Goal: Information Seeking & Learning: Check status

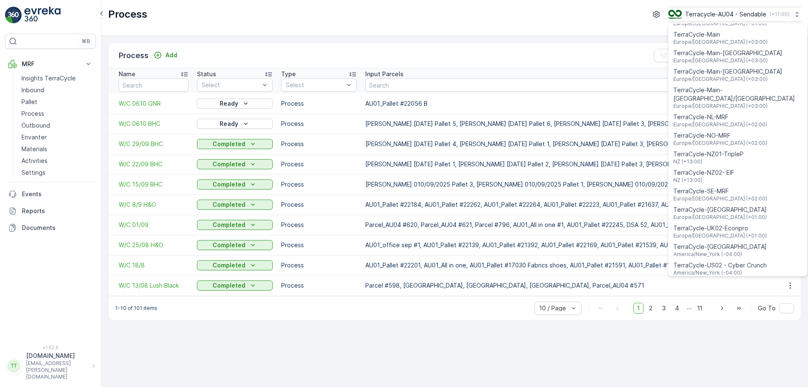
scroll to position [315, 0]
click at [729, 157] on span "NZ (+13:00)" at bounding box center [708, 160] width 70 height 7
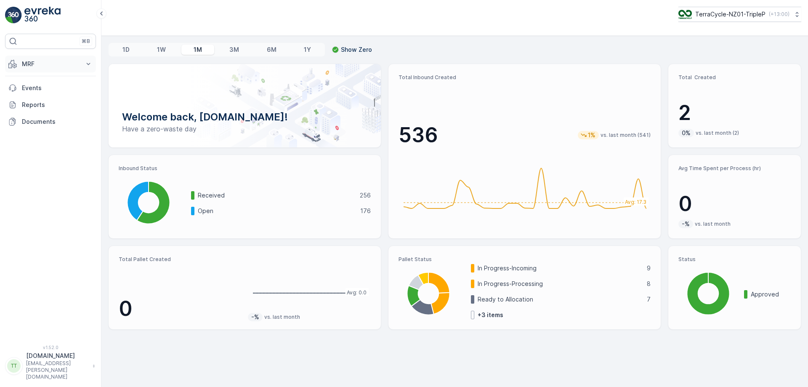
click at [44, 70] on button "MRF" at bounding box center [50, 64] width 91 height 17
click at [53, 112] on link "Process" at bounding box center [57, 114] width 78 height 12
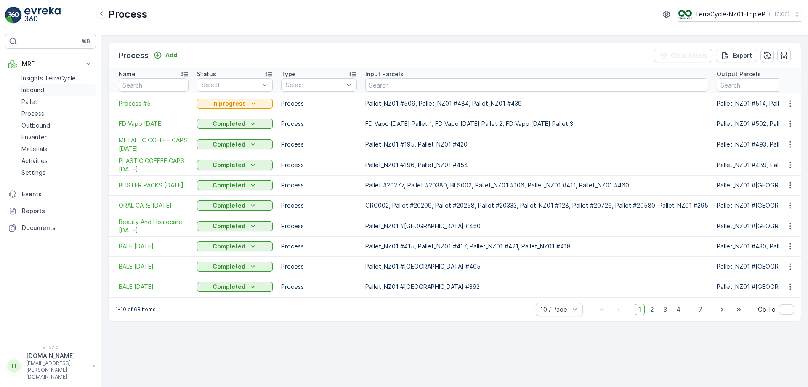
click at [56, 90] on link "Inbound" at bounding box center [57, 90] width 78 height 12
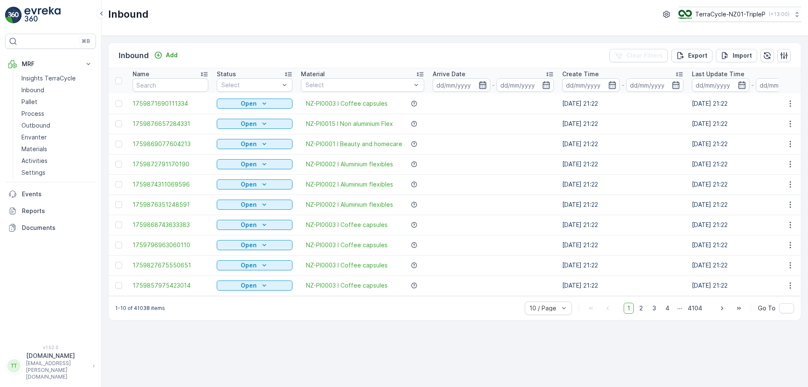
click at [484, 86] on icon "button" at bounding box center [482, 85] width 8 height 8
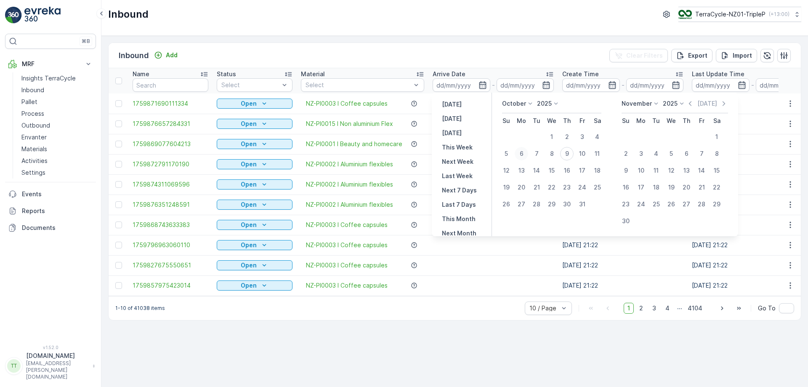
click at [524, 154] on div "6" at bounding box center [521, 153] width 13 height 13
type input "[DATE]"
click at [524, 154] on div "6" at bounding box center [521, 153] width 13 height 13
type input "[DATE]"
click at [570, 153] on div "9" at bounding box center [566, 153] width 13 height 13
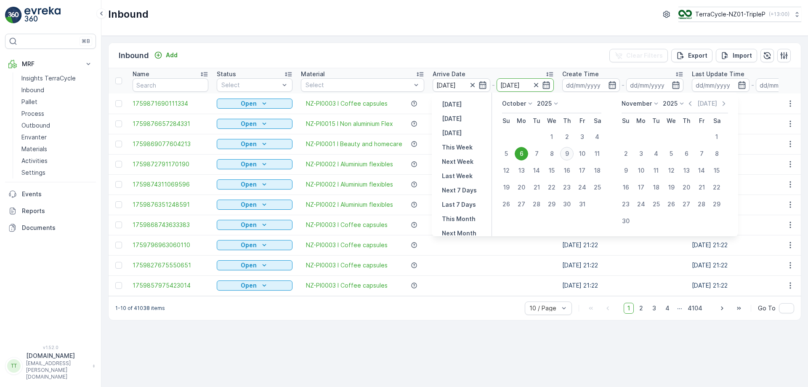
type input "[DATE]"
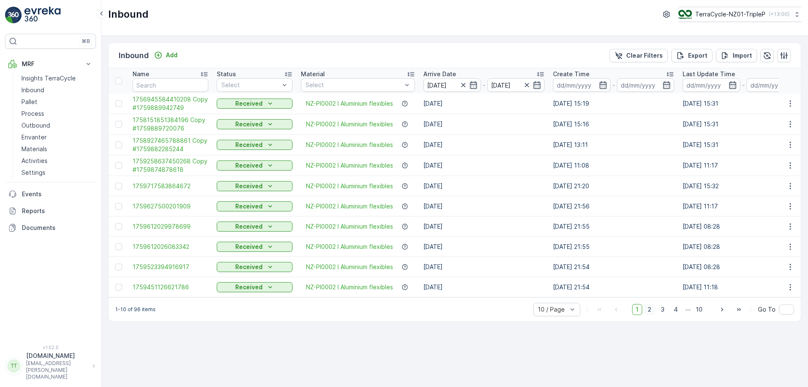
click at [652, 311] on span "2" at bounding box center [649, 309] width 11 height 11
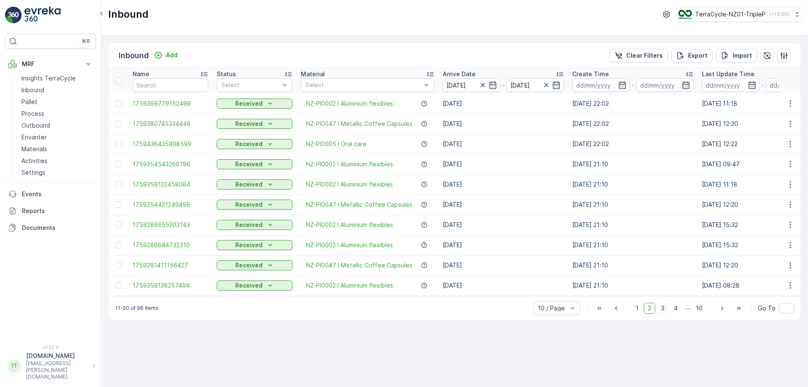
click at [666, 312] on span "3" at bounding box center [662, 308] width 11 height 11
click at [675, 311] on span "4" at bounding box center [676, 308] width 12 height 11
click at [678, 311] on span "5" at bounding box center [676, 308] width 11 height 11
click at [678, 311] on span "6" at bounding box center [675, 308] width 11 height 11
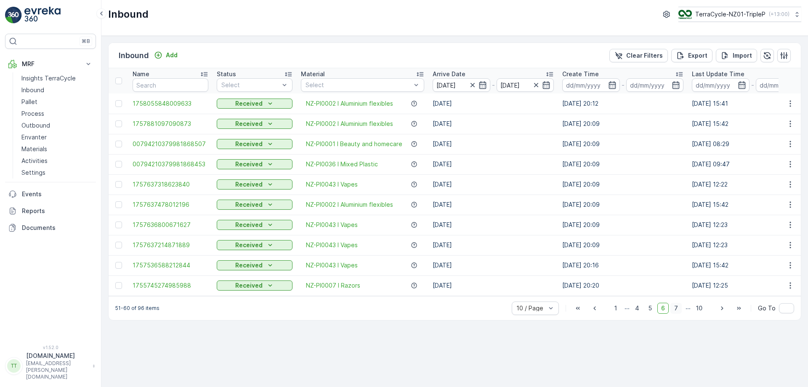
click at [679, 310] on span "7" at bounding box center [675, 308] width 11 height 11
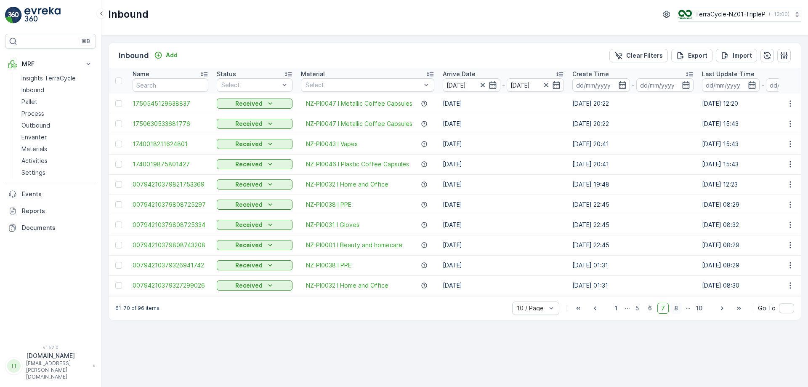
click at [681, 314] on span "8" at bounding box center [675, 308] width 11 height 11
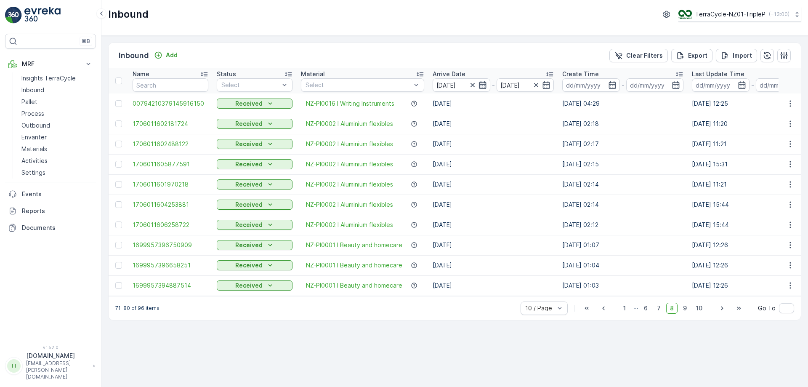
click at [479, 86] on icon "button" at bounding box center [482, 85] width 7 height 8
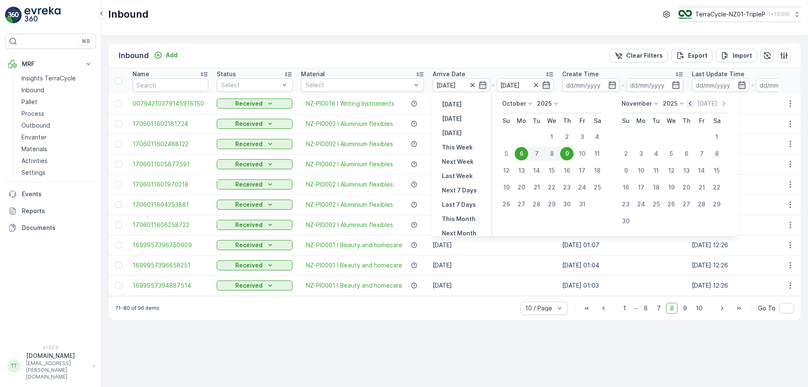
click at [692, 103] on icon "button" at bounding box center [690, 103] width 8 height 8
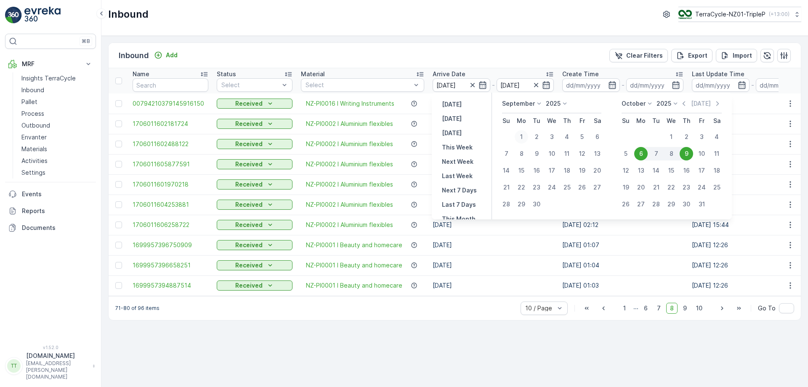
click at [521, 133] on div "1" at bounding box center [521, 136] width 13 height 13
type input "01.09.2025"
click at [540, 204] on div "30" at bounding box center [536, 203] width 13 height 13
type input "30.09.2025"
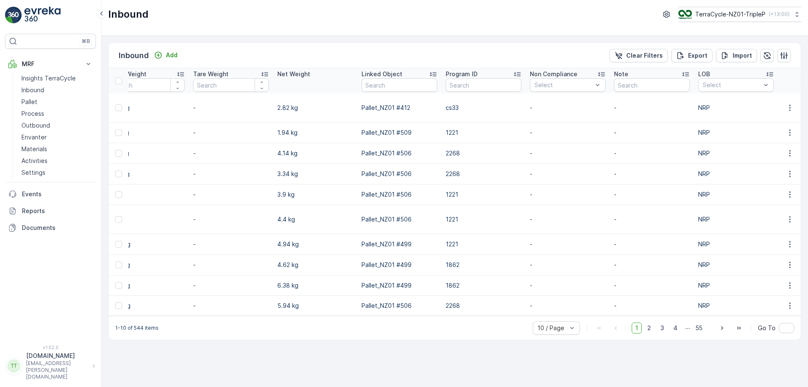
scroll to position [0, 873]
click at [485, 86] on input "text" at bounding box center [484, 84] width 76 height 13
type input "1862"
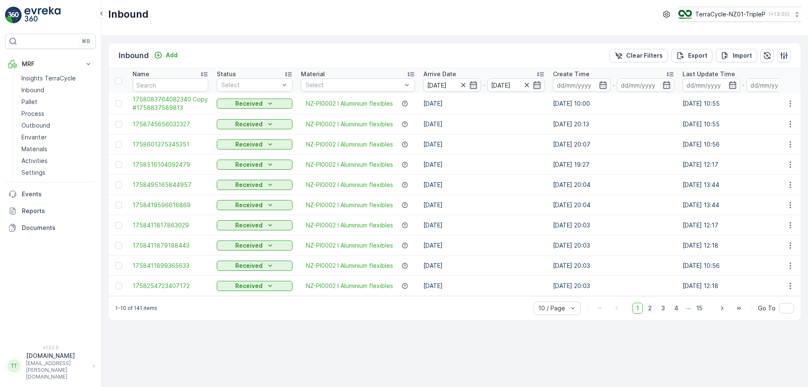
click at [652, 313] on span "2" at bounding box center [649, 308] width 11 height 11
click at [695, 309] on span "15" at bounding box center [699, 308] width 13 height 11
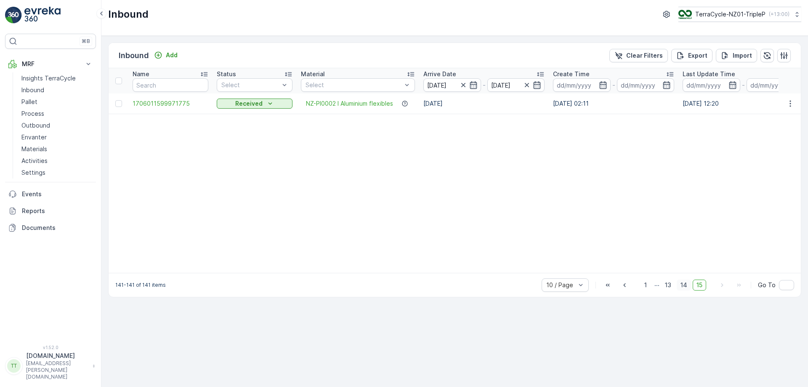
click at [687, 287] on span "14" at bounding box center [684, 284] width 14 height 11
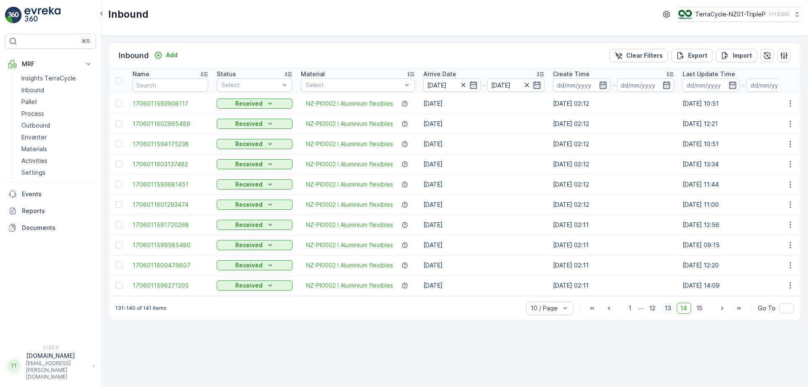
click at [671, 311] on span "13" at bounding box center [668, 308] width 14 height 11
click at [656, 312] on span "12" at bounding box center [653, 308] width 14 height 11
click at [656, 312] on span "12" at bounding box center [660, 308] width 14 height 11
click at [648, 312] on span "11" at bounding box center [644, 308] width 13 height 11
click at [644, 312] on span "10" at bounding box center [645, 308] width 14 height 11
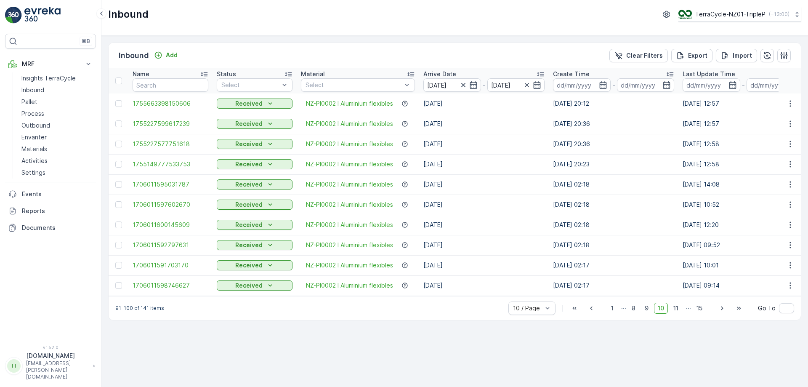
click at [644, 312] on span "9" at bounding box center [646, 308] width 11 height 11
click at [678, 314] on span "10" at bounding box center [675, 308] width 14 height 11
drag, startPoint x: 130, startPoint y: 143, endPoint x: 189, endPoint y: 149, distance: 58.9
click at [189, 149] on td "1755227577751618" at bounding box center [170, 144] width 84 height 20
copy span "1755227577751618"
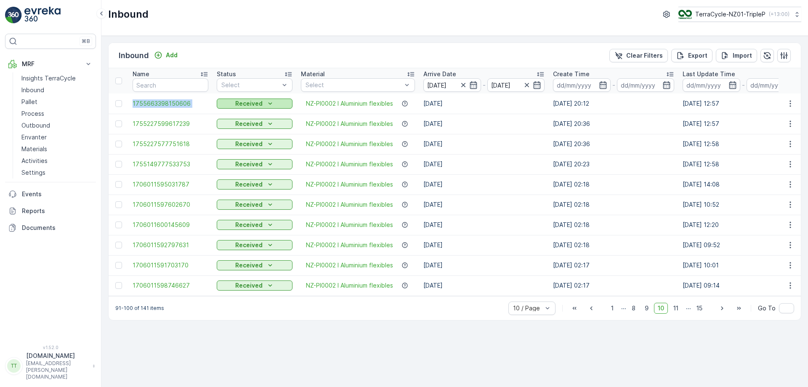
drag, startPoint x: 128, startPoint y: 104, endPoint x: 220, endPoint y: 108, distance: 92.7
copy span "1755663398150606"
drag, startPoint x: 130, startPoint y: 186, endPoint x: 192, endPoint y: 184, distance: 61.9
click at [192, 184] on td "1706011595031787" at bounding box center [170, 184] width 84 height 20
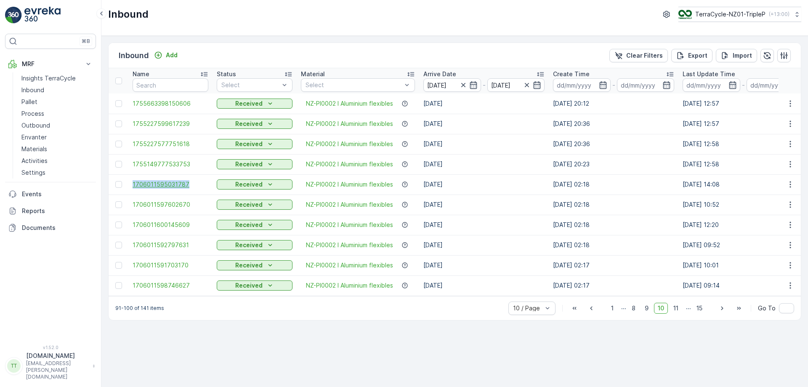
copy span "1706011595031787"
drag, startPoint x: 129, startPoint y: 245, endPoint x: 188, endPoint y: 247, distance: 59.0
click at [188, 247] on td "1706011592797631" at bounding box center [170, 245] width 84 height 20
copy span "1706011592797631"
click at [606, 87] on icon "button" at bounding box center [603, 85] width 8 height 8
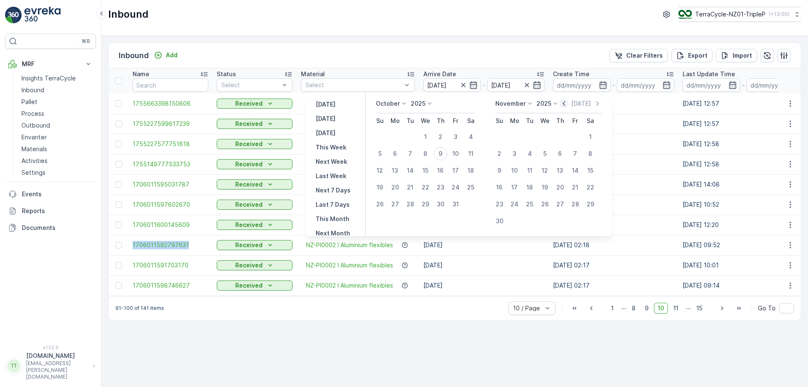
click at [567, 103] on icon "button" at bounding box center [564, 103] width 8 height 8
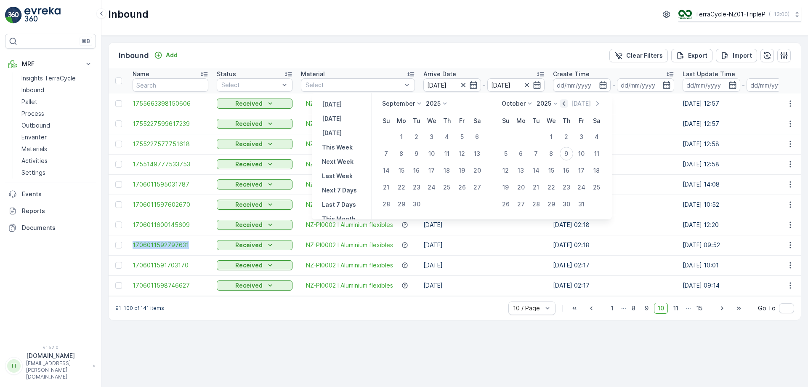
click at [567, 103] on icon "button" at bounding box center [564, 103] width 8 height 8
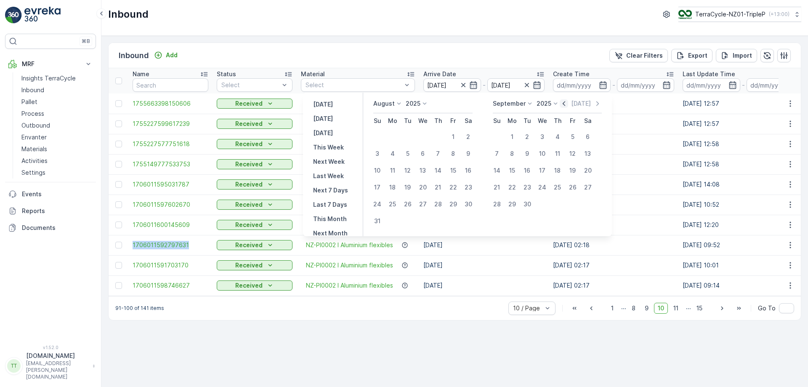
click at [567, 103] on icon "button" at bounding box center [564, 103] width 8 height 8
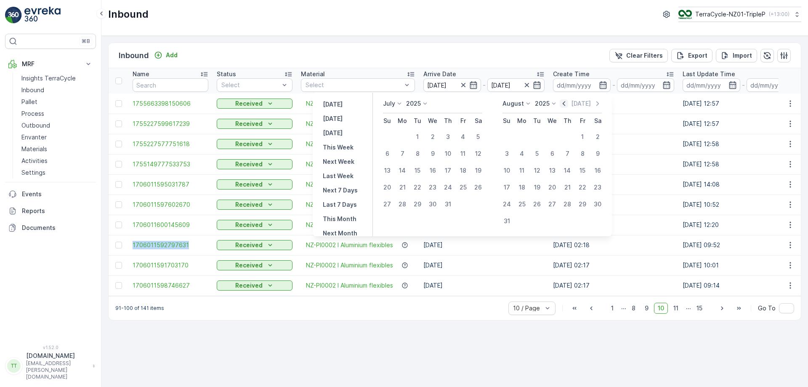
click at [567, 103] on icon "button" at bounding box center [564, 103] width 8 height 8
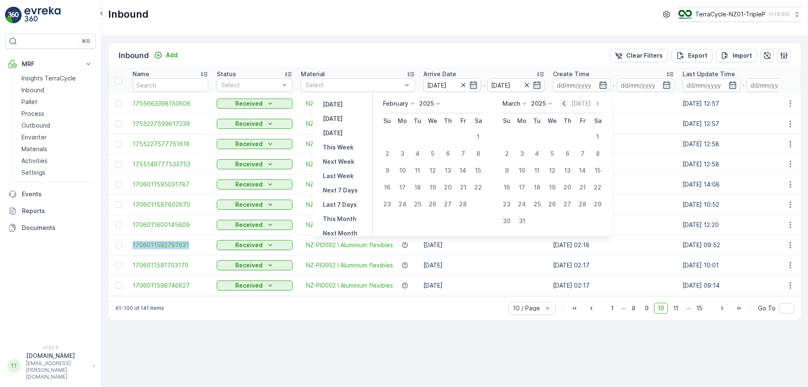
click at [567, 103] on icon "button" at bounding box center [564, 103] width 8 height 8
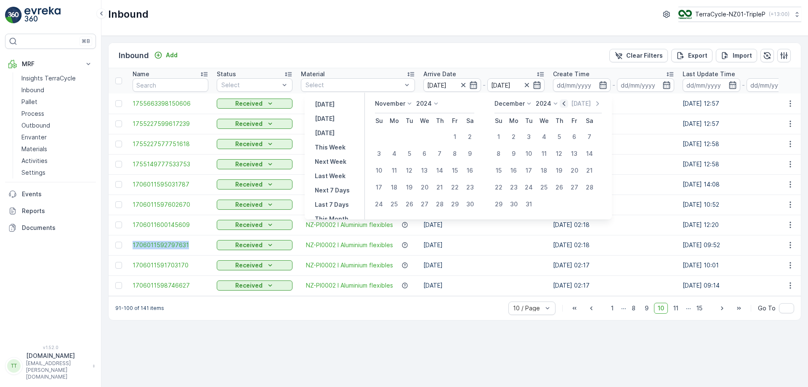
click at [567, 103] on icon "button" at bounding box center [564, 103] width 8 height 8
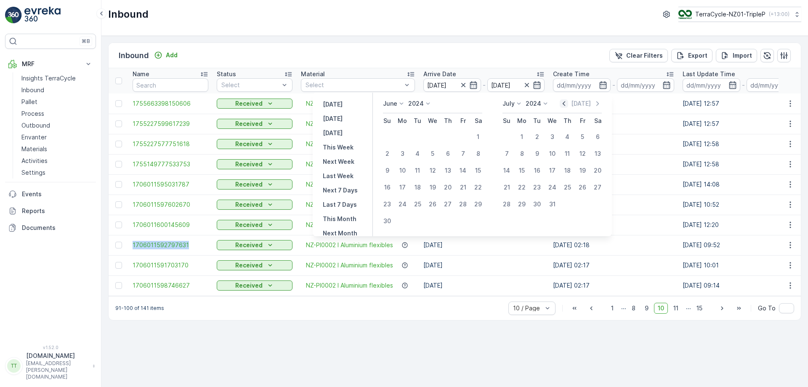
click at [567, 103] on icon "button" at bounding box center [564, 103] width 8 height 8
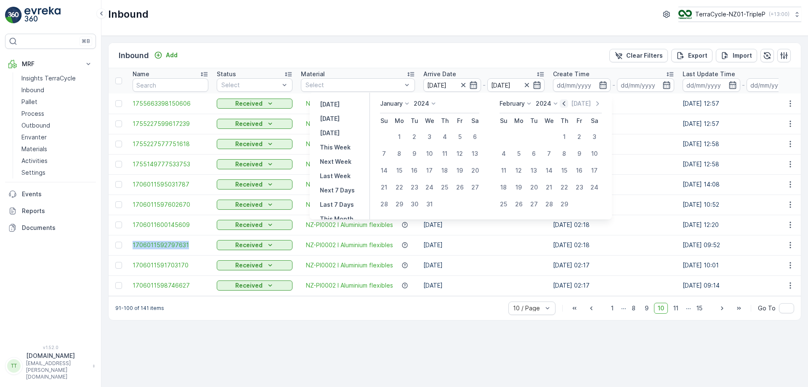
click at [567, 103] on icon "button" at bounding box center [564, 103] width 8 height 8
click at [565, 105] on icon "button" at bounding box center [564, 103] width 3 height 5
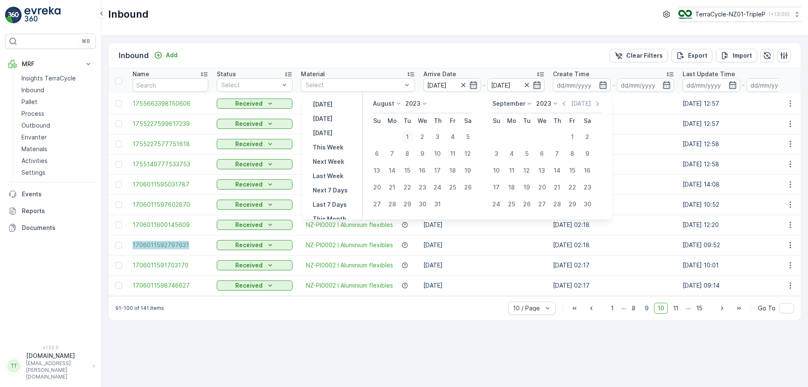
click at [411, 137] on div "1" at bounding box center [407, 136] width 13 height 13
type input "01.08.2023"
click at [411, 137] on div "1" at bounding box center [407, 136] width 13 height 13
type input "01.08.2023"
click at [574, 106] on p "[DATE]" at bounding box center [581, 103] width 20 height 8
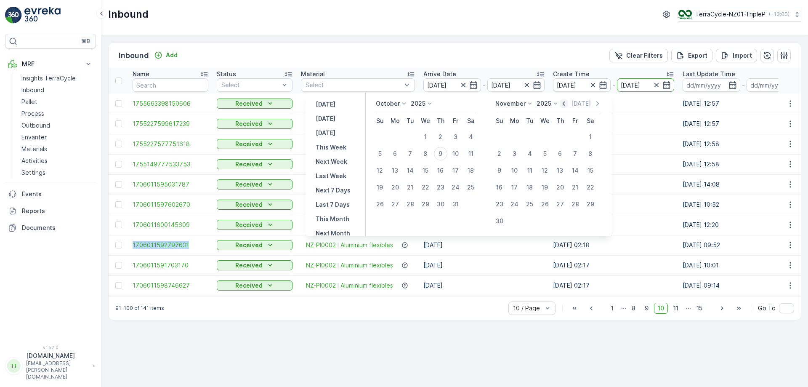
click at [565, 104] on icon "button" at bounding box center [564, 103] width 8 height 8
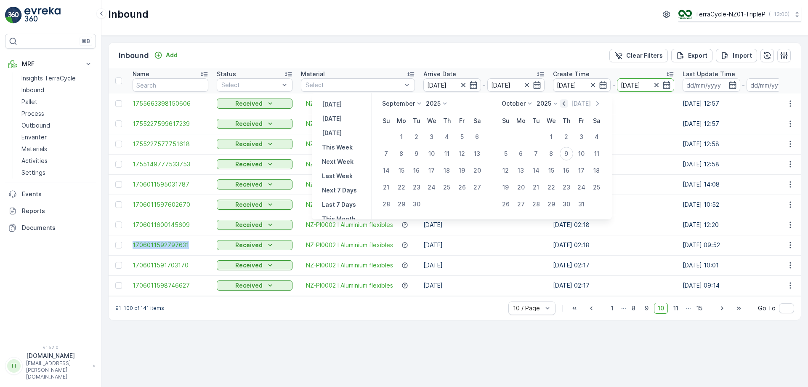
click at [565, 104] on icon "button" at bounding box center [564, 103] width 8 height 8
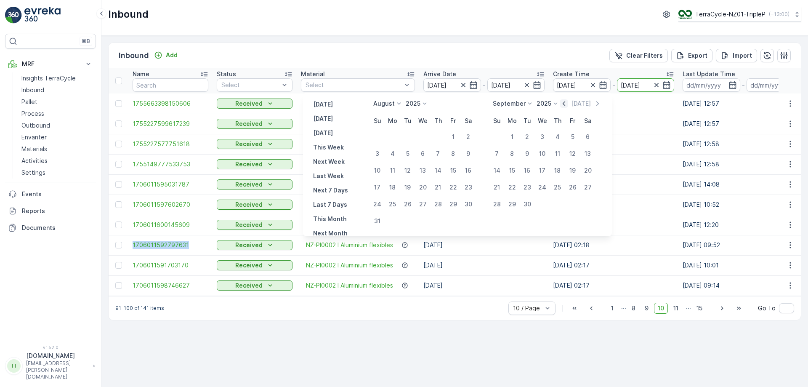
click at [565, 104] on icon "button" at bounding box center [564, 103] width 8 height 8
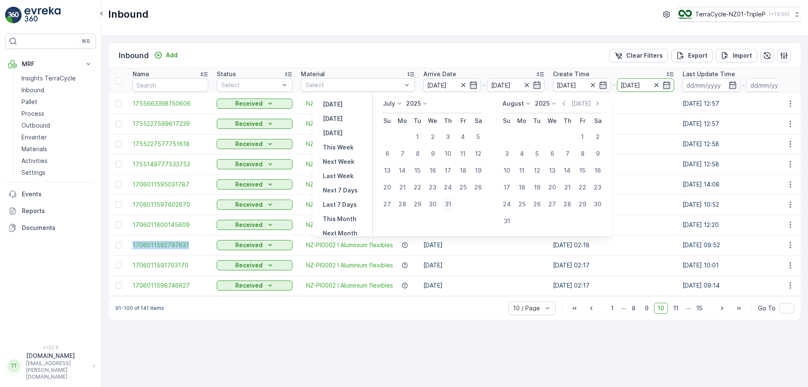
click at [454, 202] on button "31" at bounding box center [447, 204] width 15 height 15
type input "31.07.2025"
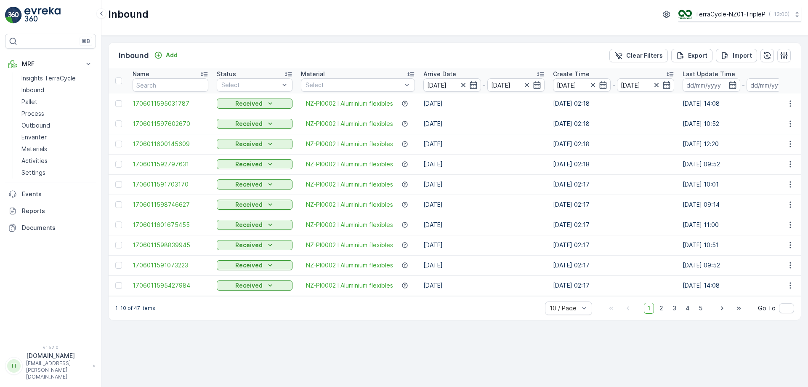
click at [481, 36] on div "Inbound Add Clear Filters Export Import Name Status Select Material Select Arri…" at bounding box center [454, 211] width 707 height 351
click at [592, 81] on icon "button" at bounding box center [593, 85] width 8 height 8
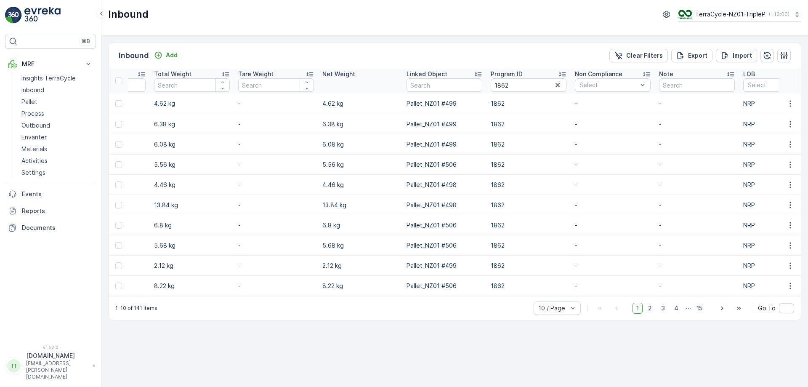
scroll to position [0, 866]
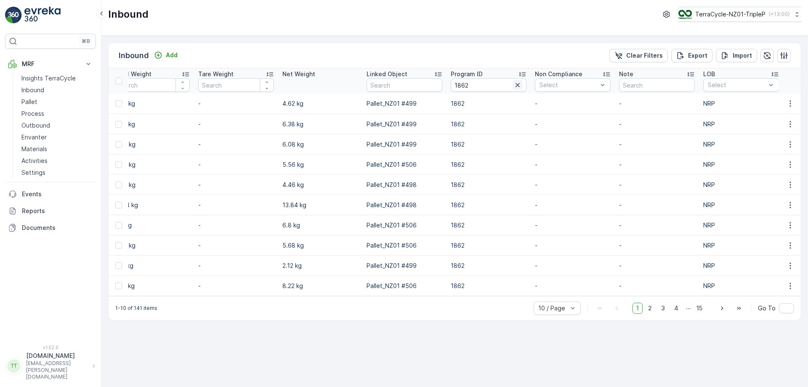
click at [520, 86] on icon "button" at bounding box center [518, 85] width 4 height 4
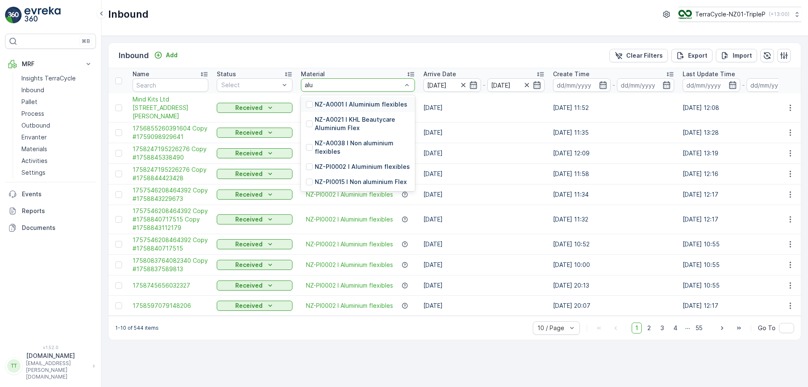
type input "alum"
click at [340, 166] on p "NZ-PI0002 I Aluminium flexibles" at bounding box center [362, 166] width 95 height 8
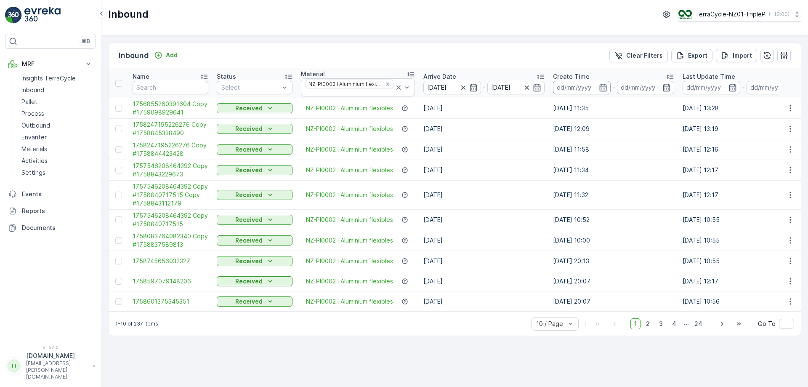
click at [592, 86] on input at bounding box center [582, 87] width 58 height 13
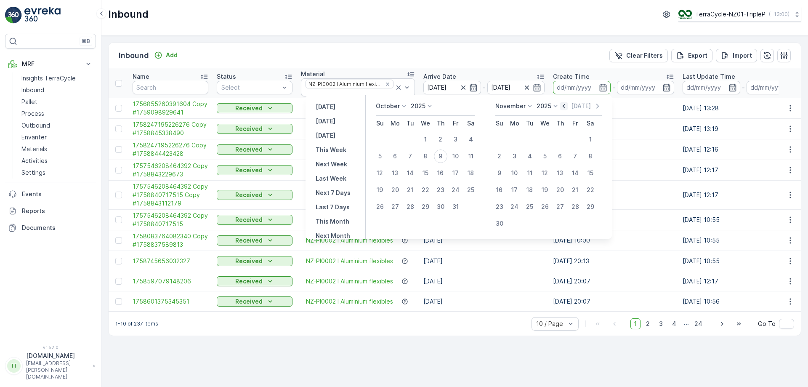
click at [565, 106] on icon "button" at bounding box center [564, 106] width 8 height 8
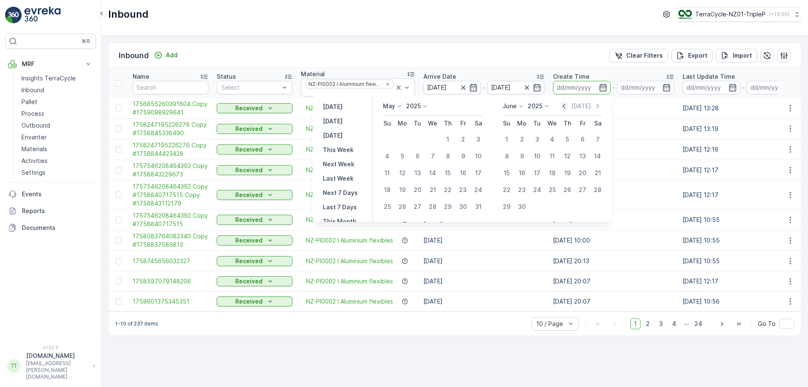
click at [565, 106] on icon "button" at bounding box center [564, 106] width 8 height 8
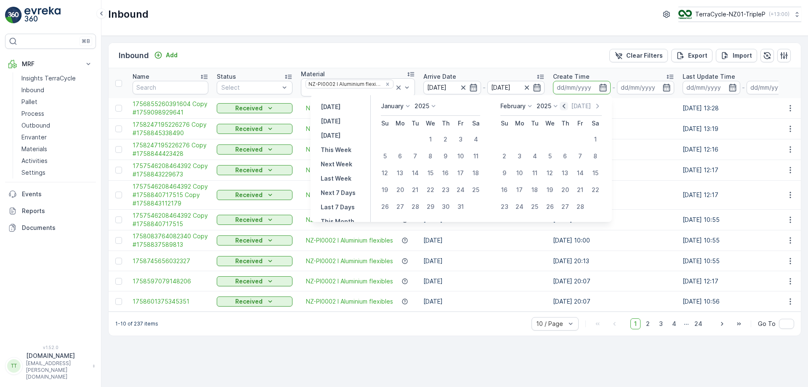
click at [565, 106] on icon "button" at bounding box center [564, 106] width 8 height 8
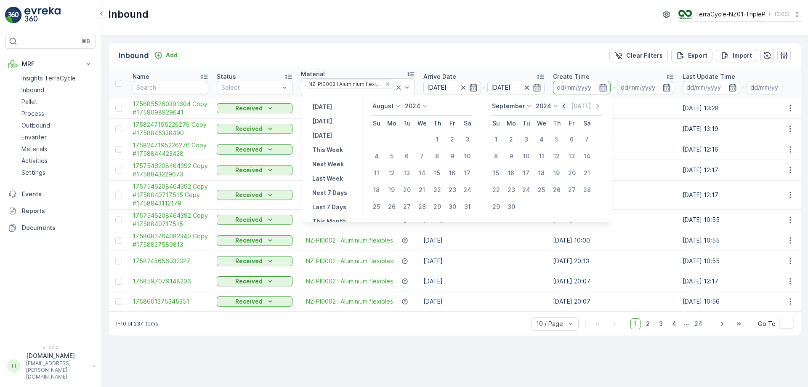
click at [565, 106] on icon "button" at bounding box center [564, 106] width 8 height 8
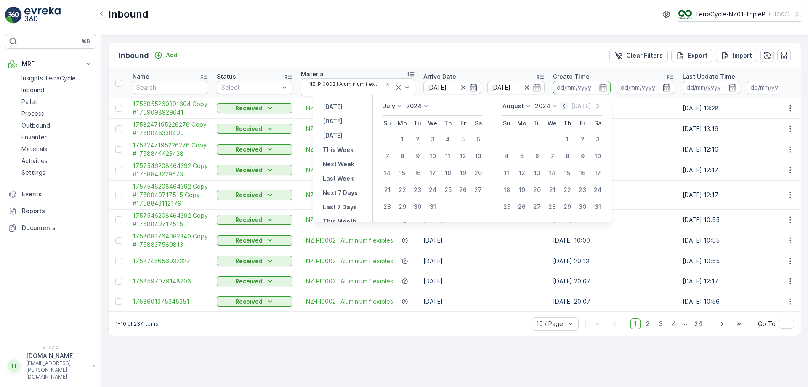
click at [565, 106] on icon "button" at bounding box center [564, 106] width 8 height 8
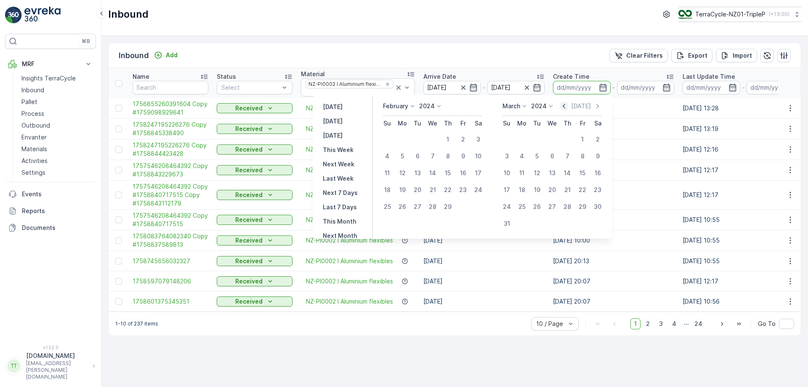
click at [565, 106] on icon "button" at bounding box center [564, 106] width 8 height 8
click at [428, 138] on div "1" at bounding box center [424, 139] width 13 height 13
type input "01.11.2023"
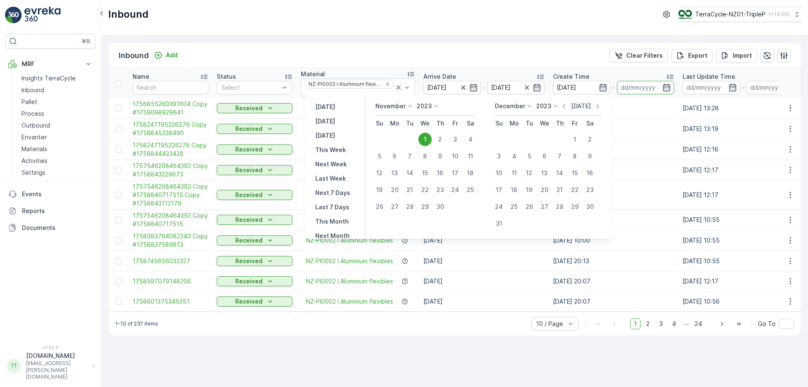
click at [580, 105] on p "[DATE]" at bounding box center [581, 106] width 20 height 8
click at [565, 105] on icon "button" at bounding box center [564, 106] width 3 height 5
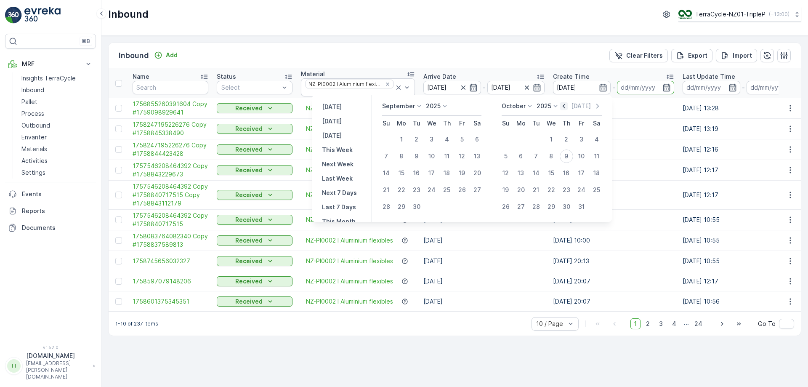
click at [565, 105] on icon "button" at bounding box center [564, 106] width 3 height 5
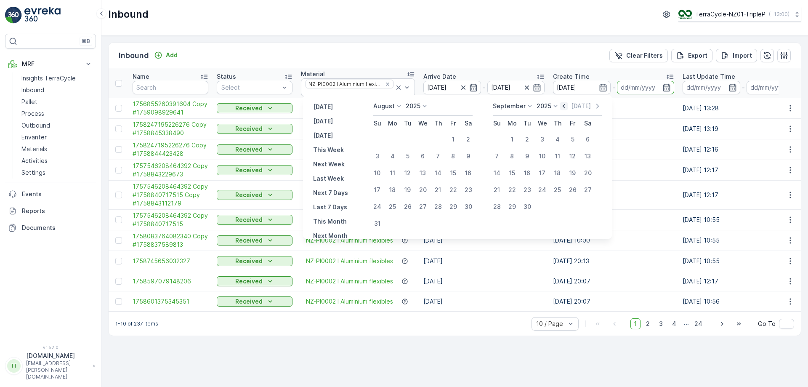
click at [567, 106] on icon "button" at bounding box center [564, 106] width 8 height 8
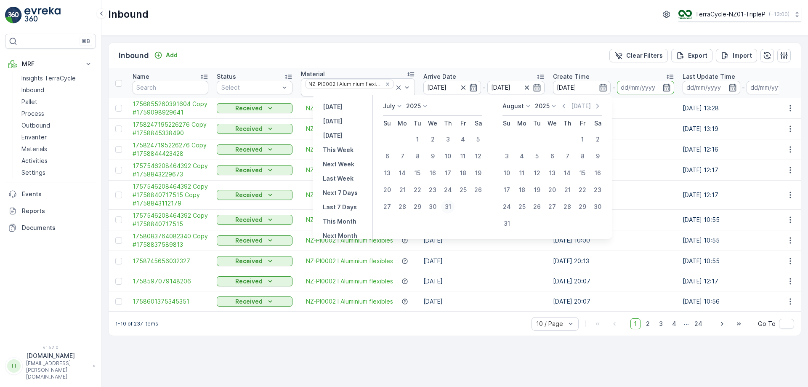
click at [444, 212] on div "31" at bounding box center [447, 206] width 13 height 13
type input "31.07.2025"
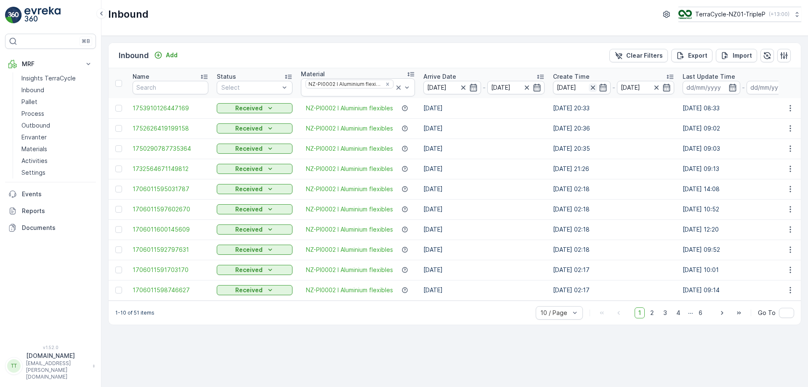
click at [592, 83] on icon "button" at bounding box center [593, 87] width 8 height 8
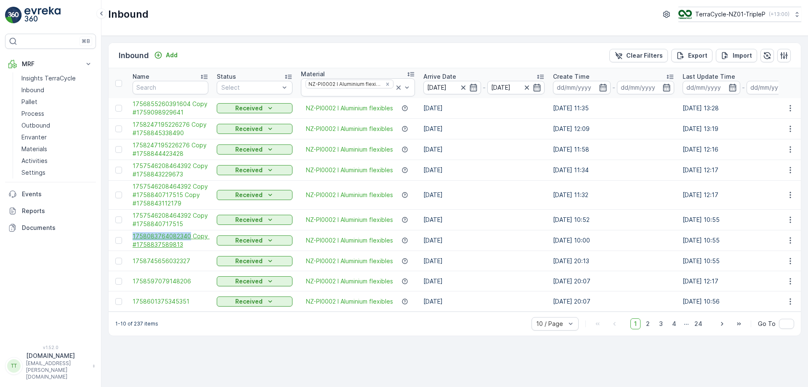
drag, startPoint x: 132, startPoint y: 235, endPoint x: 189, endPoint y: 237, distance: 57.3
click at [189, 237] on td "1758083764082340 Copy #1758837589813" at bounding box center [170, 240] width 84 height 21
copy span "1758083764082340"
click at [653, 329] on span "2" at bounding box center [647, 323] width 11 height 11
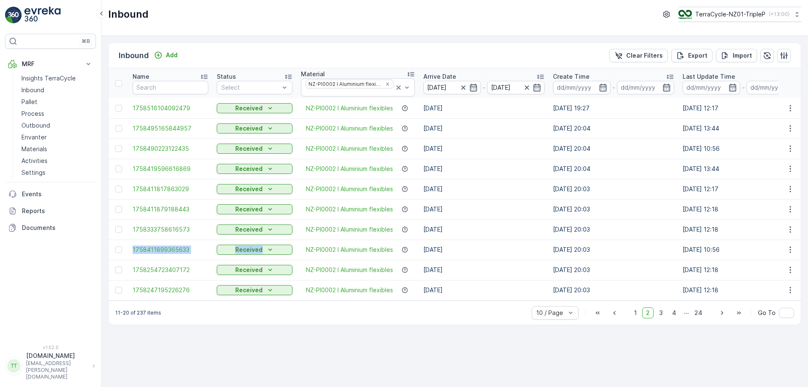
drag, startPoint x: 129, startPoint y: 247, endPoint x: 218, endPoint y: 258, distance: 89.8
drag, startPoint x: 127, startPoint y: 247, endPoint x: 189, endPoint y: 253, distance: 62.6
copy span "1758411899365633"
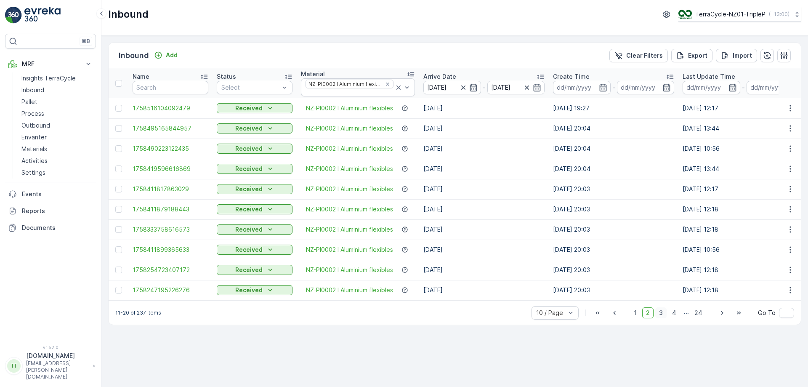
click at [662, 318] on span "3" at bounding box center [660, 312] width 11 height 11
drag, startPoint x: 130, startPoint y: 268, endPoint x: 187, endPoint y: 278, distance: 58.5
click at [187, 278] on td "1758142865421821" at bounding box center [170, 270] width 84 height 20
copy span "1758142865421821"
click at [675, 318] on span "4" at bounding box center [674, 312] width 12 height 11
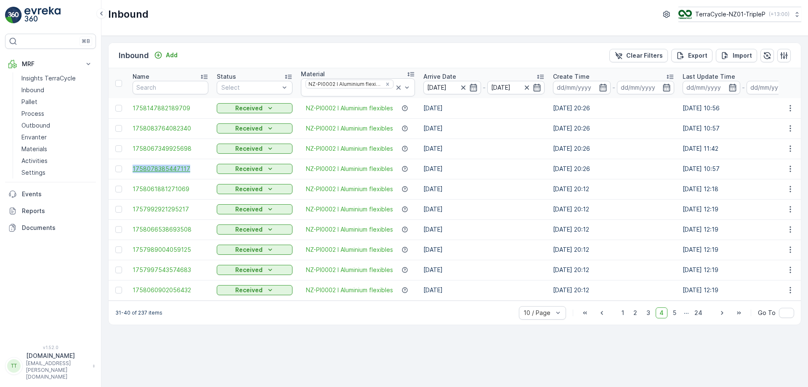
drag, startPoint x: 126, startPoint y: 167, endPoint x: 205, endPoint y: 173, distance: 79.4
copy span "1758078385447117"
drag, startPoint x: 130, startPoint y: 228, endPoint x: 194, endPoint y: 228, distance: 64.0
click at [194, 228] on td "1758066538693508" at bounding box center [170, 229] width 84 height 20
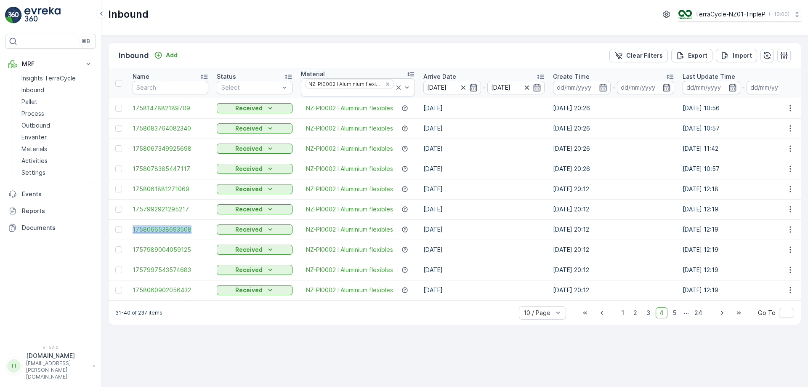
copy span "1758066538693508"
click at [679, 316] on span "5" at bounding box center [674, 312] width 11 height 11
drag, startPoint x: 127, startPoint y: 225, endPoint x: 193, endPoint y: 228, distance: 66.1
copy span "1757905220183909"
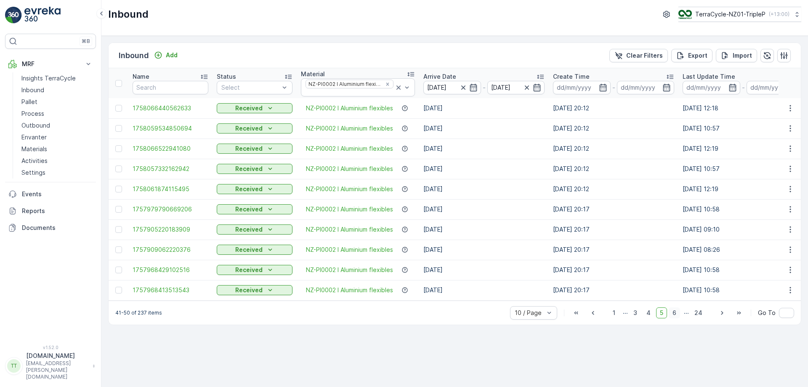
click at [679, 317] on span "6" at bounding box center [674, 312] width 11 height 11
drag, startPoint x: 130, startPoint y: 191, endPoint x: 208, endPoint y: 191, distance: 77.9
click at [208, 191] on td "1757881917741724" at bounding box center [170, 189] width 84 height 20
drag, startPoint x: 128, startPoint y: 164, endPoint x: 191, endPoint y: 168, distance: 63.7
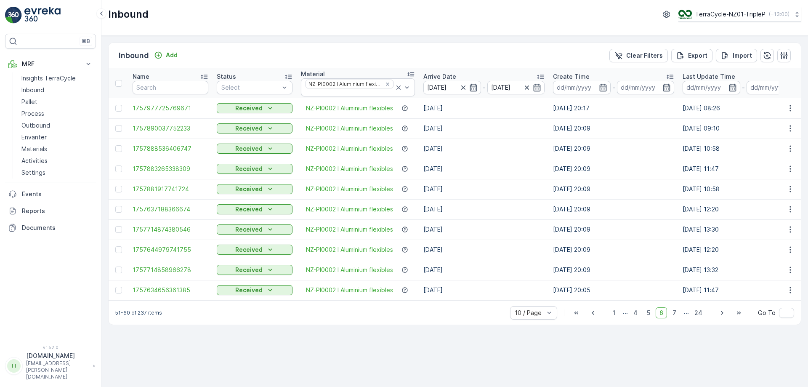
click at [673, 308] on div "51-60 of 237 items 10 / Page 1 ... 4 5 6 7 ... 24 Go To" at bounding box center [455, 312] width 692 height 24
click at [676, 316] on span "7" at bounding box center [674, 312] width 11 height 11
drag, startPoint x: 131, startPoint y: 227, endPoint x: 198, endPoint y: 234, distance: 66.9
click at [198, 234] on td "1757633403001819" at bounding box center [170, 229] width 84 height 20
click at [676, 316] on span "8" at bounding box center [674, 312] width 11 height 11
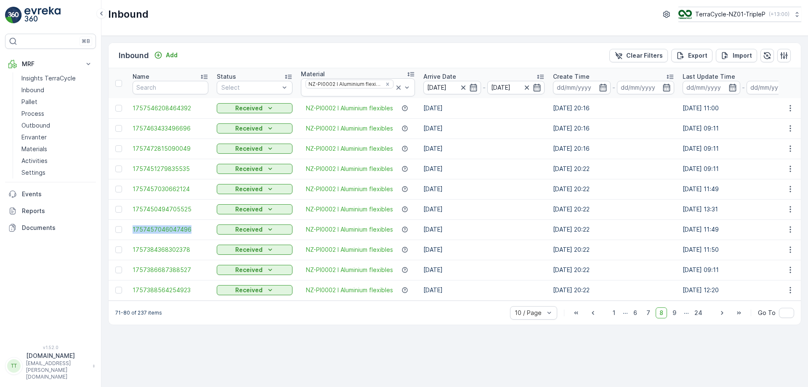
drag, startPoint x: 127, startPoint y: 229, endPoint x: 203, endPoint y: 235, distance: 76.8
click at [675, 316] on span "9" at bounding box center [674, 312] width 11 height 11
drag, startPoint x: 128, startPoint y: 247, endPoint x: 199, endPoint y: 250, distance: 71.6
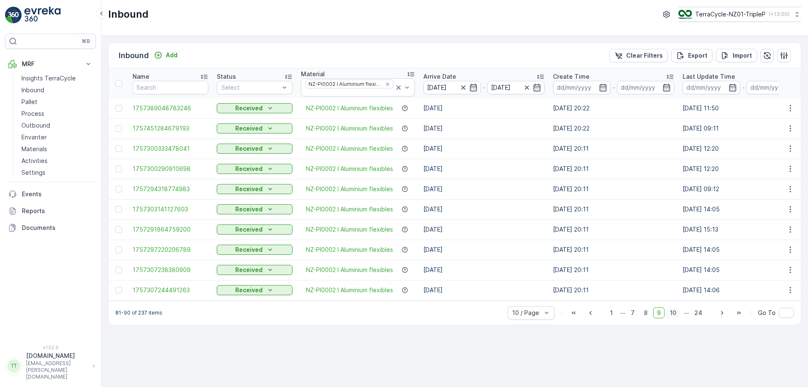
click at [676, 318] on span "10" at bounding box center [673, 312] width 14 height 11
drag, startPoint x: 129, startPoint y: 210, endPoint x: 197, endPoint y: 208, distance: 68.6
click at [197, 208] on td "1757036681095494" at bounding box center [170, 209] width 84 height 20
click at [678, 318] on span "11" at bounding box center [673, 312] width 13 height 11
drag, startPoint x: 130, startPoint y: 206, endPoint x: 199, endPoint y: 210, distance: 69.5
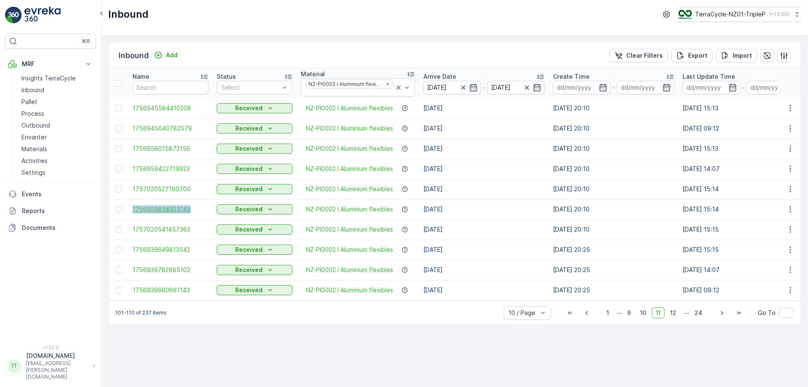
click at [199, 210] on td "1756959858923149" at bounding box center [170, 209] width 84 height 20
click at [679, 317] on span "12" at bounding box center [673, 312] width 14 height 11
drag, startPoint x: 128, startPoint y: 186, endPoint x: 197, endPoint y: 184, distance: 69.9
click at [675, 315] on span "13" at bounding box center [673, 313] width 14 height 11
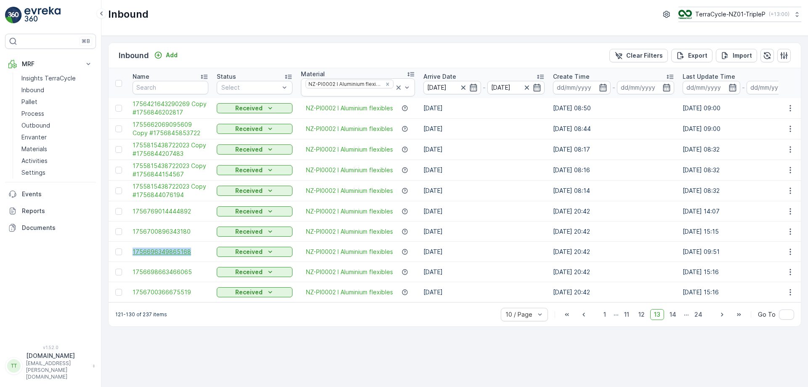
drag, startPoint x: 129, startPoint y: 248, endPoint x: 194, endPoint y: 248, distance: 64.8
click at [194, 248] on td "1756696349865168" at bounding box center [170, 252] width 84 height 20
click at [673, 320] on span "14" at bounding box center [673, 314] width 14 height 11
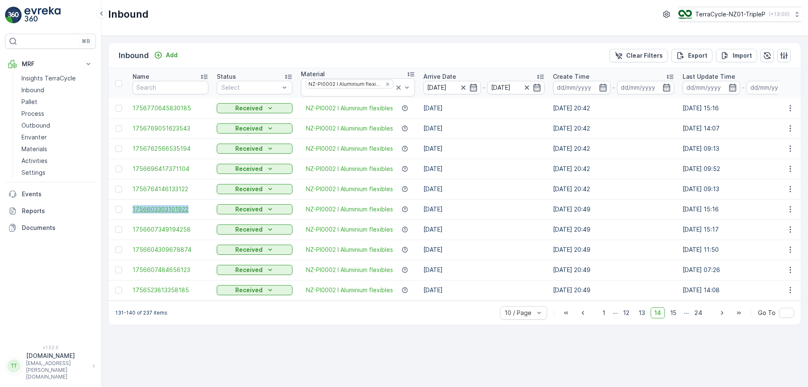
drag, startPoint x: 128, startPoint y: 209, endPoint x: 204, endPoint y: 207, distance: 75.8
click at [204, 207] on td "1756603303101922" at bounding box center [170, 209] width 84 height 20
click at [675, 318] on span "15" at bounding box center [673, 312] width 13 height 11
drag, startPoint x: 127, startPoint y: 229, endPoint x: 198, endPoint y: 222, distance: 71.5
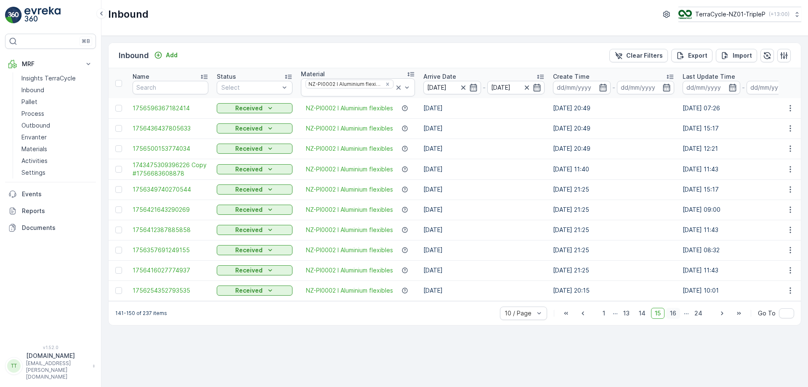
click at [674, 319] on span "16" at bounding box center [673, 313] width 14 height 11
drag, startPoint x: 131, startPoint y: 205, endPoint x: 196, endPoint y: 207, distance: 65.3
click at [196, 207] on td "1756160167992862" at bounding box center [170, 209] width 84 height 20
click at [676, 316] on span "17" at bounding box center [673, 312] width 14 height 11
drag, startPoint x: 131, startPoint y: 208, endPoint x: 193, endPoint y: 208, distance: 61.9
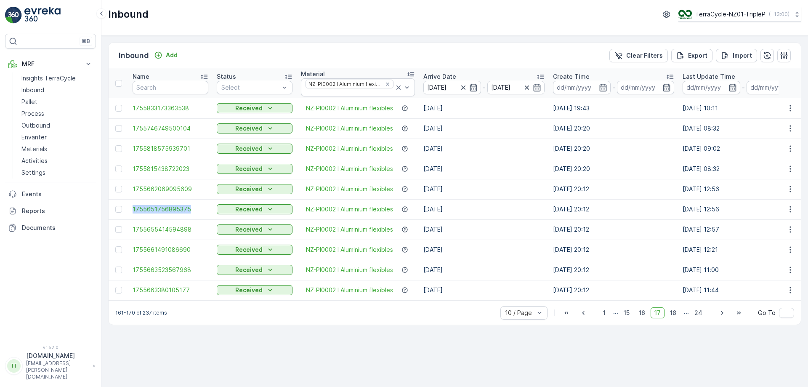
click at [193, 208] on td "1755651756895375" at bounding box center [170, 209] width 84 height 20
click at [677, 317] on span "18" at bounding box center [673, 312] width 14 height 11
drag, startPoint x: 130, startPoint y: 229, endPoint x: 209, endPoint y: 222, distance: 78.6
click at [209, 222] on td "1755393992984643" at bounding box center [170, 229] width 84 height 20
click at [674, 316] on span "19" at bounding box center [673, 312] width 14 height 11
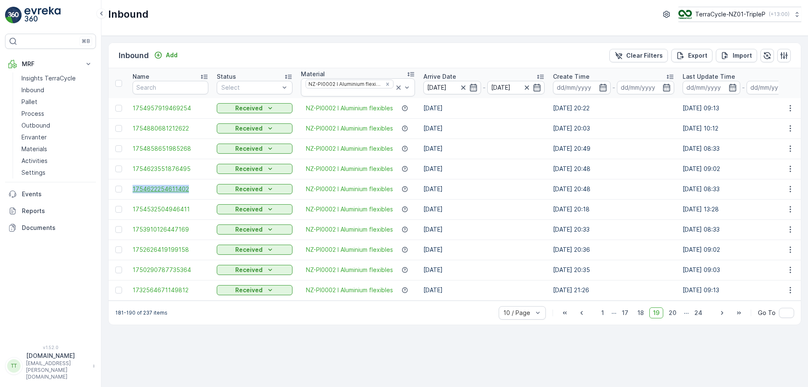
drag, startPoint x: 129, startPoint y: 192, endPoint x: 197, endPoint y: 189, distance: 67.4
click at [197, 189] on td "1754622254611402" at bounding box center [170, 189] width 84 height 20
drag, startPoint x: 128, startPoint y: 225, endPoint x: 196, endPoint y: 226, distance: 68.2
drag, startPoint x: 128, startPoint y: 288, endPoint x: 194, endPoint y: 287, distance: 65.6
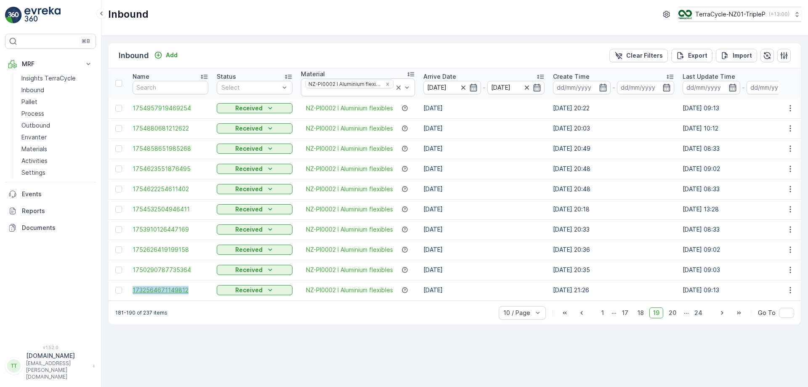
click at [194, 287] on td "1732564671149812" at bounding box center [170, 290] width 84 height 20
click at [676, 318] on span "20" at bounding box center [672, 312] width 15 height 11
drag, startPoint x: 131, startPoint y: 104, endPoint x: 189, endPoint y: 106, distance: 57.7
click at [189, 106] on td "1706011595031787" at bounding box center [170, 108] width 84 height 20
click at [675, 315] on span "21" at bounding box center [673, 312] width 14 height 11
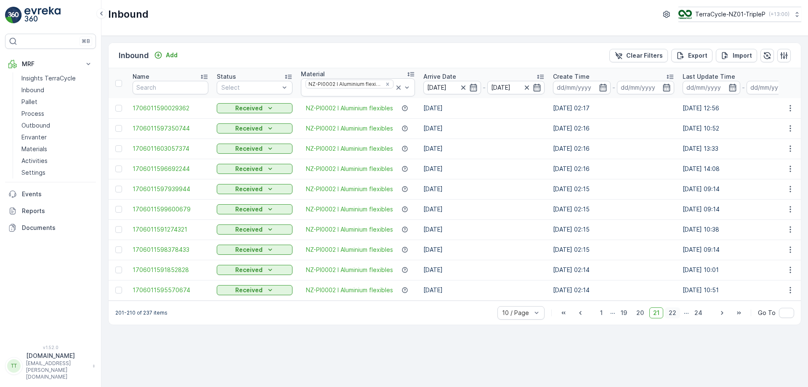
click at [675, 316] on span "22" at bounding box center [672, 312] width 15 height 11
click at [683, 316] on span "23" at bounding box center [681, 312] width 15 height 11
click at [698, 316] on span "24" at bounding box center [699, 312] width 16 height 11
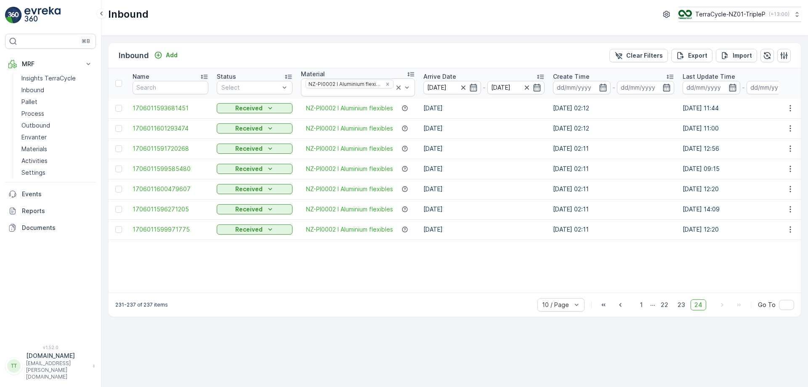
click at [723, 17] on p "TerraCycle-NZ01-TripleP" at bounding box center [730, 14] width 70 height 8
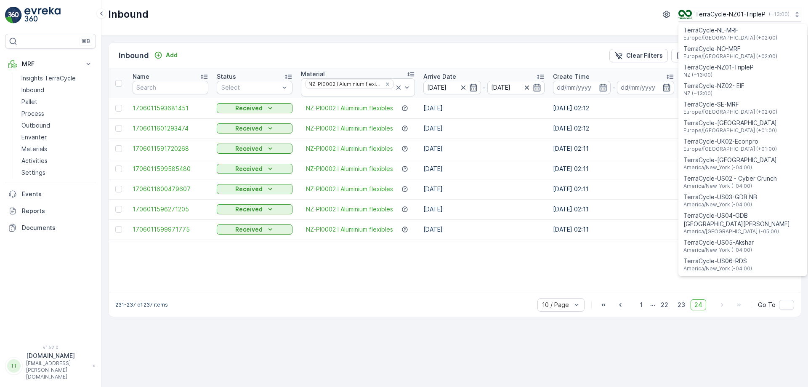
scroll to position [605, 0]
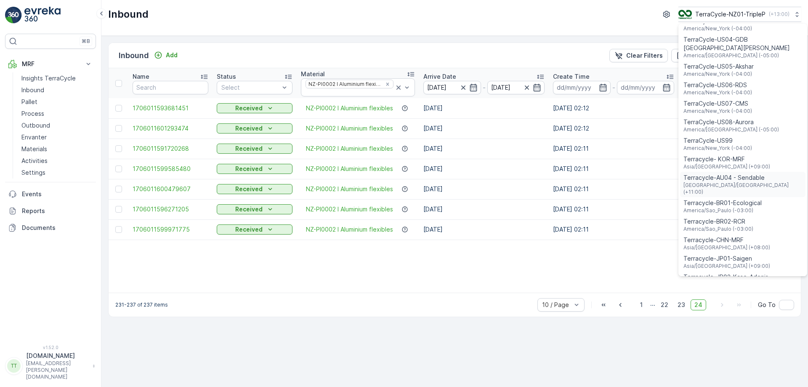
click at [720, 173] on span "Terracycle-AU04 - Sendable" at bounding box center [742, 177] width 119 height 8
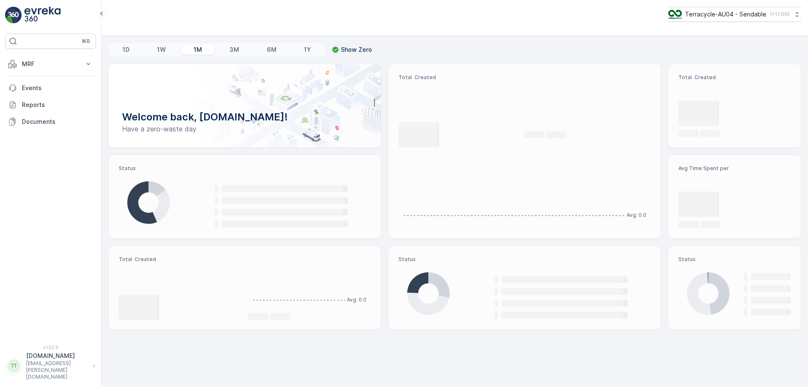
click at [58, 68] on button "MRF" at bounding box center [50, 64] width 91 height 17
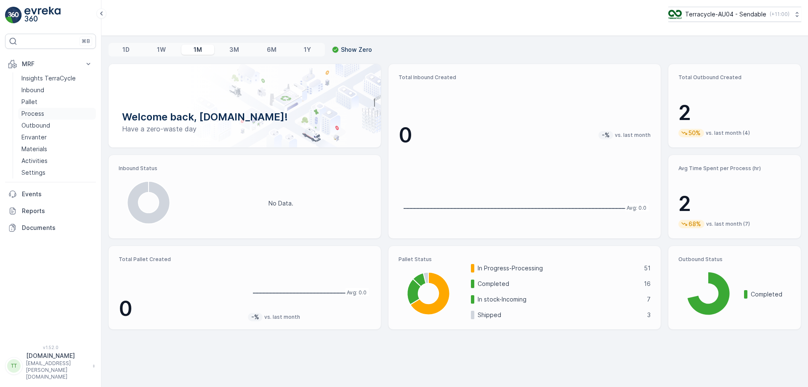
click at [31, 112] on p "Process" at bounding box center [32, 113] width 23 height 8
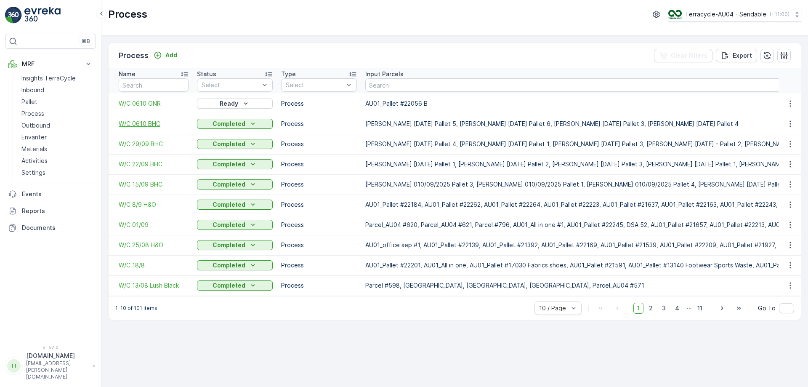
click at [148, 124] on span "W/C 0610 BHC" at bounding box center [154, 124] width 70 height 8
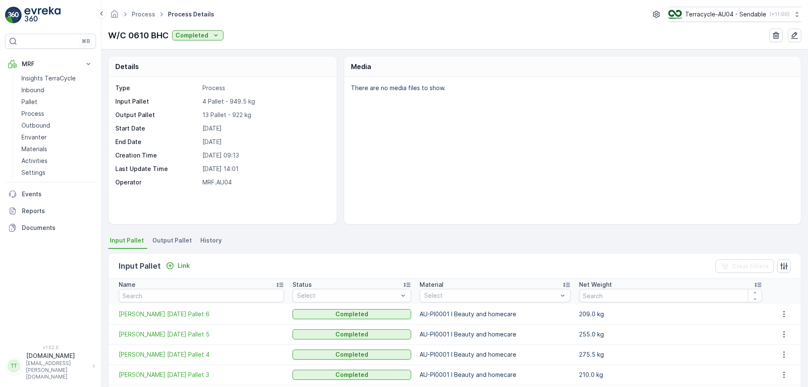
click at [174, 241] on span "Output Pallet" at bounding box center [172, 240] width 40 height 8
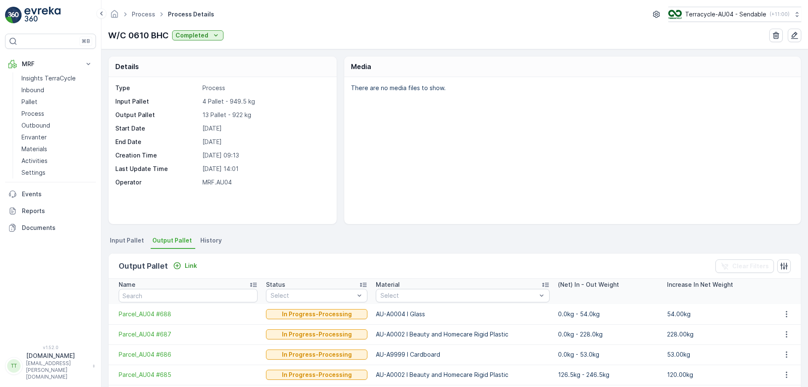
click at [137, 245] on li "Input Pallet" at bounding box center [127, 241] width 39 height 14
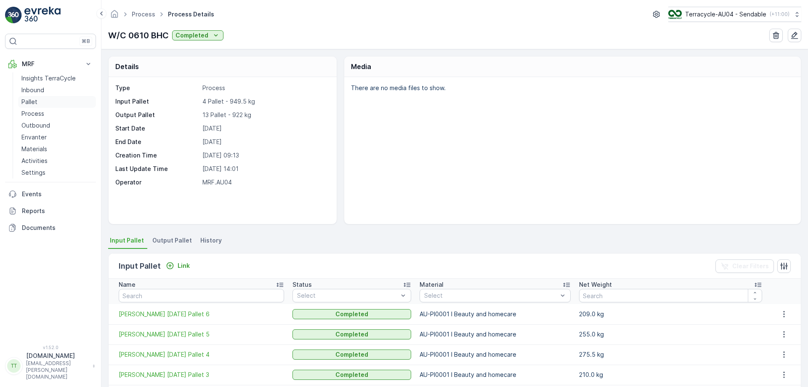
click at [49, 102] on link "Pallet" at bounding box center [57, 102] width 78 height 12
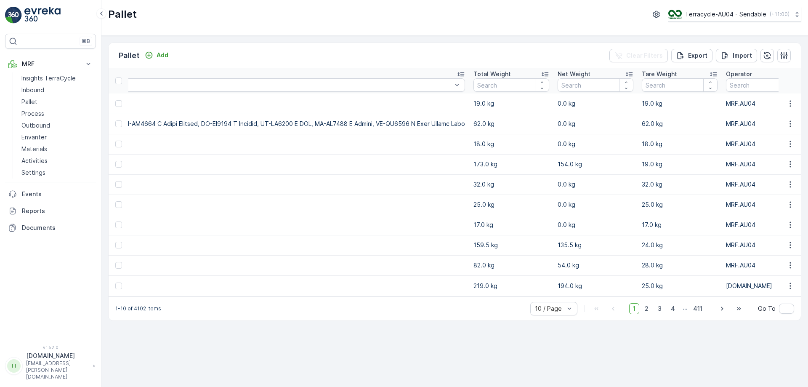
scroll to position [0, 3412]
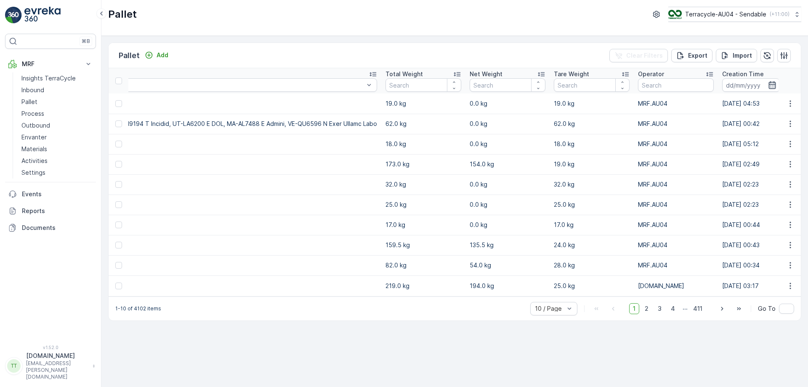
click at [768, 83] on icon "button" at bounding box center [772, 85] width 8 height 8
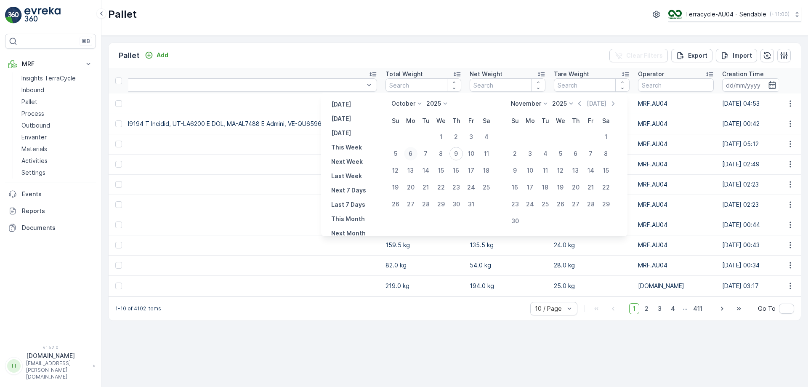
click at [412, 150] on div "6" at bounding box center [410, 153] width 13 height 13
type input "[DATE]"
click at [412, 150] on div "6" at bounding box center [410, 153] width 13 height 13
type input "[DATE]"
click at [460, 153] on div "9" at bounding box center [455, 153] width 13 height 13
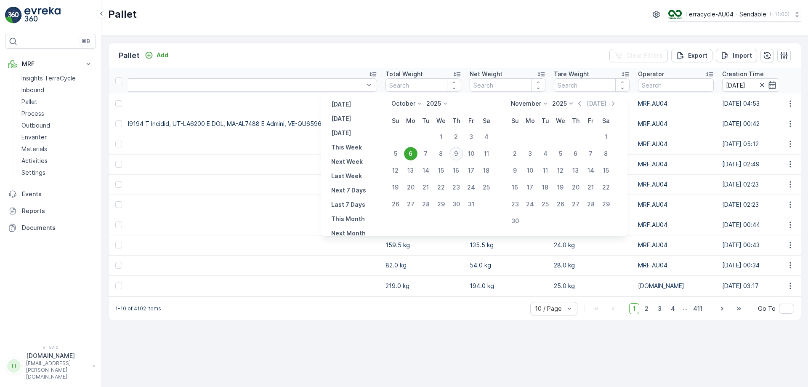
type input "[DATE]"
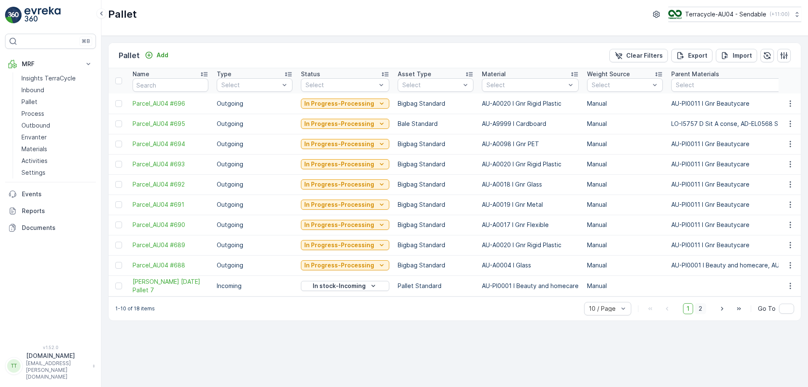
click at [699, 313] on span "2" at bounding box center [700, 308] width 11 height 11
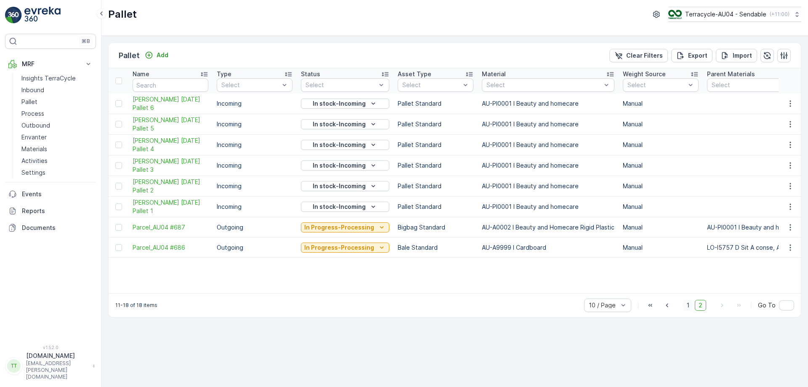
click at [691, 311] on span "1" at bounding box center [688, 305] width 10 height 11
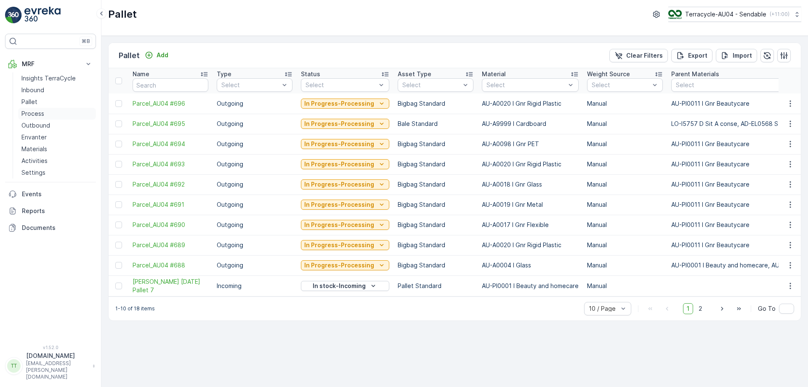
click at [34, 112] on p "Process" at bounding box center [32, 113] width 23 height 8
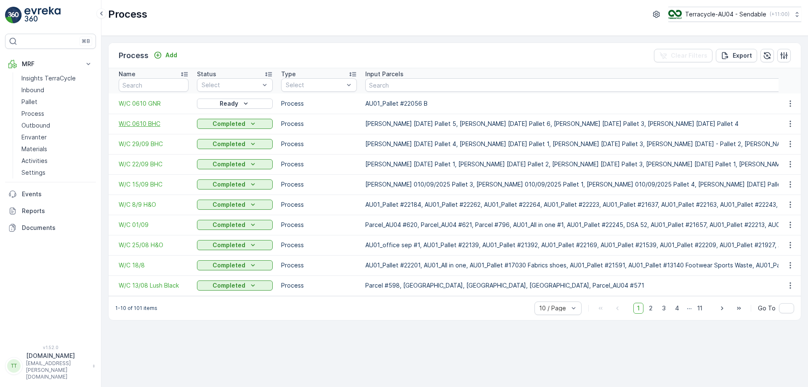
click at [151, 123] on span "W/C 0610 BHC" at bounding box center [154, 124] width 70 height 8
